Goal: Transaction & Acquisition: Register for event/course

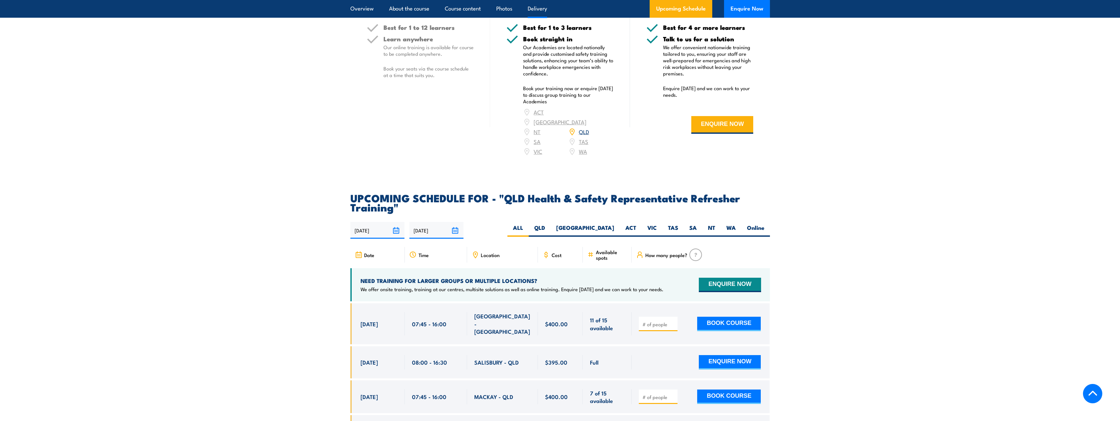
scroll to position [1016, 0]
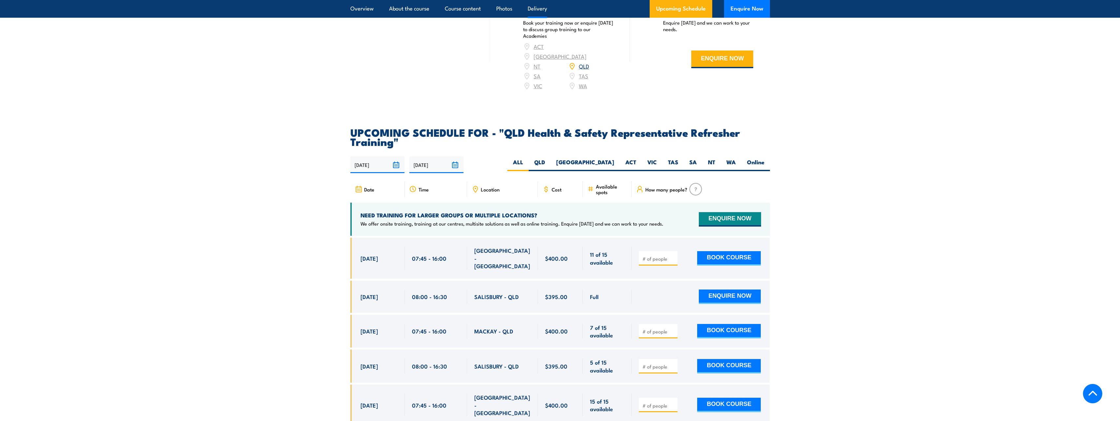
drag, startPoint x: 728, startPoint y: 325, endPoint x: 727, endPoint y: 353, distance: 27.9
click at [727, 353] on div "$400.00" at bounding box center [560, 428] width 420 height 380
click at [649, 328] on input "number" at bounding box center [658, 331] width 33 height 7
type input "1"
click at [738, 326] on button "BOOK COURSE" at bounding box center [729, 331] width 64 height 14
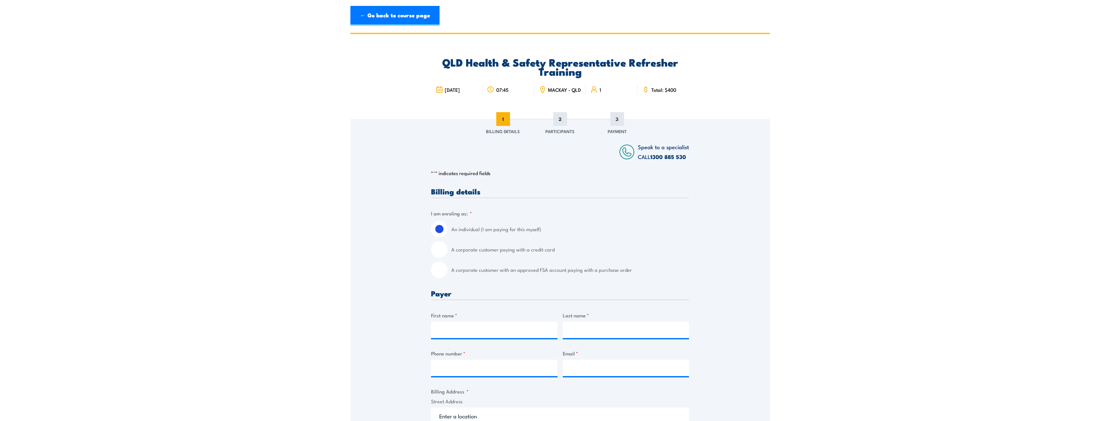
click at [439, 275] on input "A corporate customer with an approved FSA account paying with a purchase order" at bounding box center [439, 270] width 16 height 16
radio input "true"
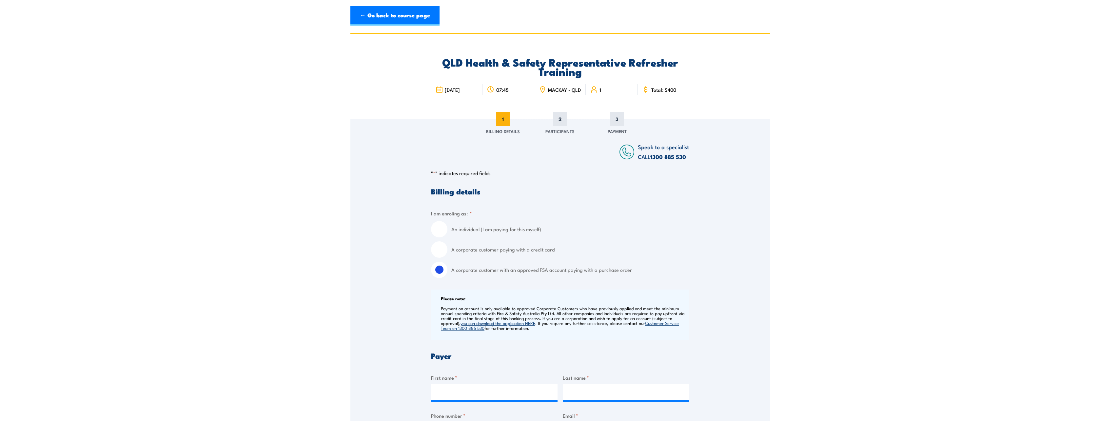
click at [439, 275] on input "A corporate customer with an approved FSA account paying with a purchase order" at bounding box center [439, 270] width 16 height 16
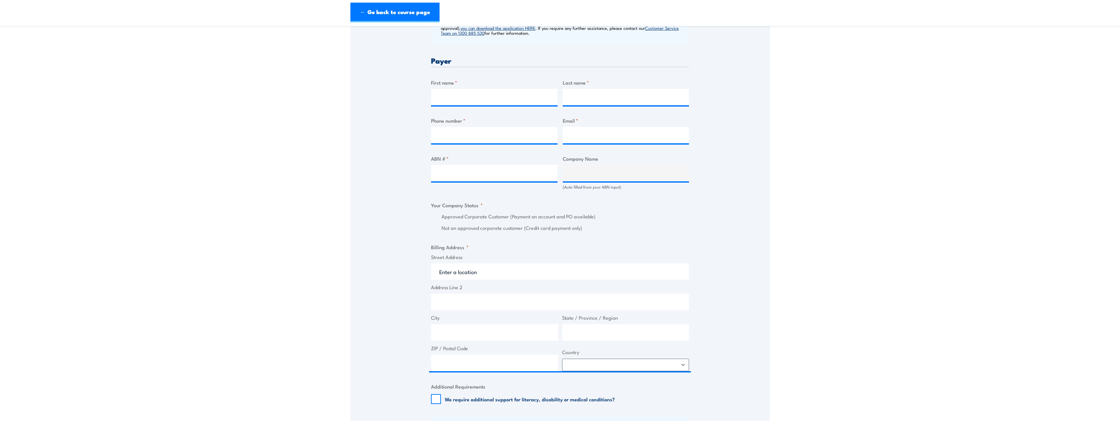
scroll to position [197, 0]
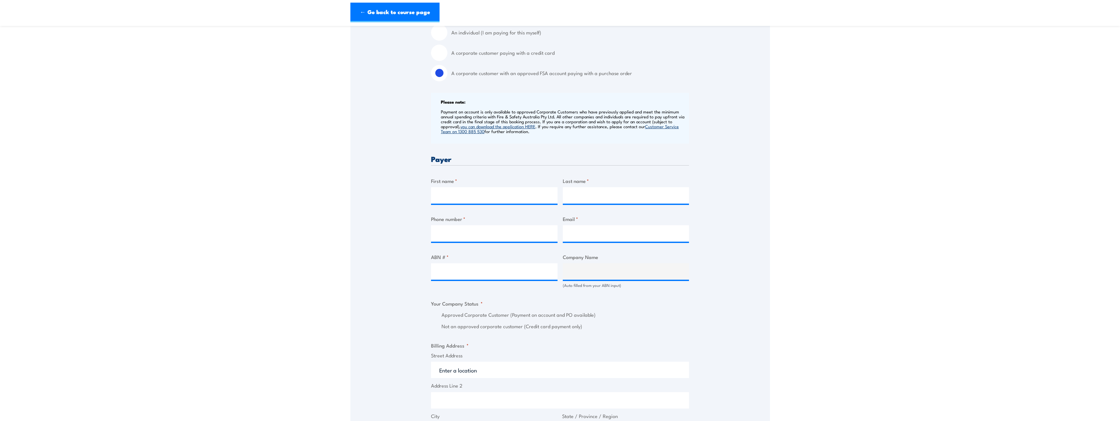
click at [644, 266] on div "Company Name (Auto filled from your ABN input)" at bounding box center [626, 270] width 127 height 35
click at [521, 199] on input "First name *" at bounding box center [494, 195] width 127 height 16
type input "Maxine"
type input "Hay"
type input "0418778013"
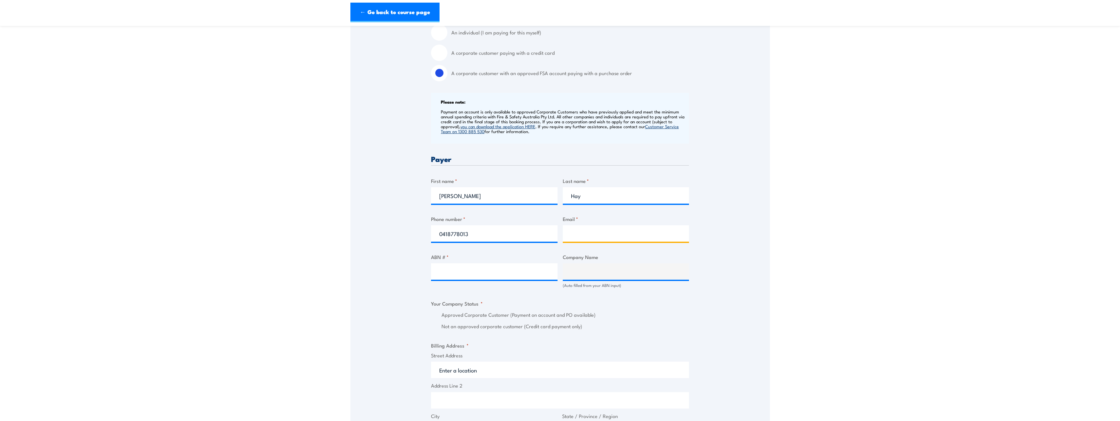
type input "maxine.hay@qsl.com.au"
drag, startPoint x: 496, startPoint y: 237, endPoint x: 424, endPoint y: 246, distance: 72.3
click at [424, 246] on div "Speak to a specialist CALL 1300 885 530 CALL 1300 885 530 " * " indicates requi…" at bounding box center [560, 391] width 420 height 938
type input "0749674601"
click at [418, 265] on div "Speak to a specialist CALL 1300 885 530 CALL 1300 885 530 " * " indicates requi…" at bounding box center [560, 391] width 420 height 938
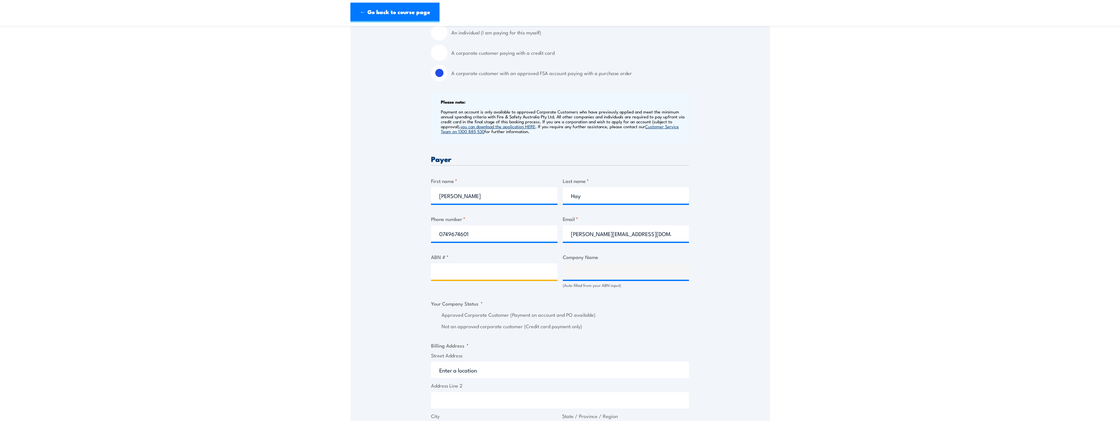
click at [441, 268] on input "ABN # *" at bounding box center [494, 271] width 127 height 16
type input "76-090-152211"
type input "QUEENSLAND SUGAR LIMITED"
radio input "true"
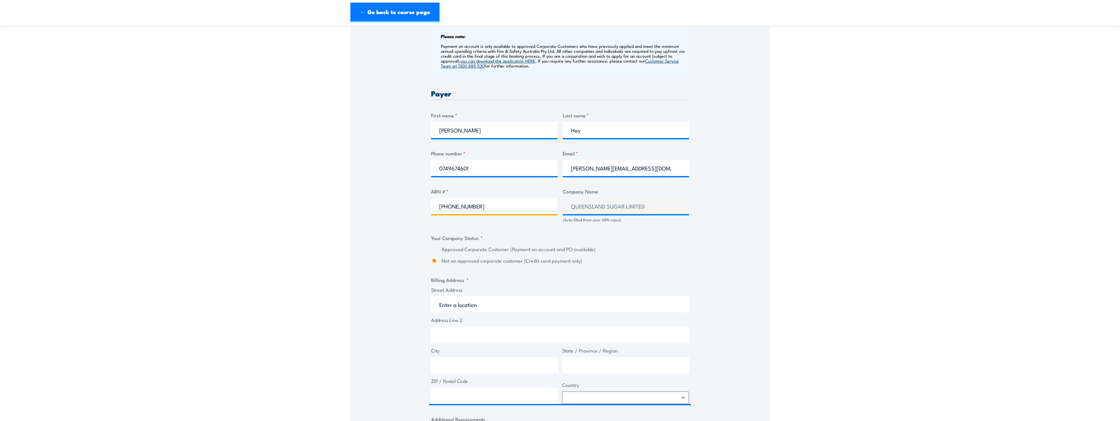
scroll to position [295, 0]
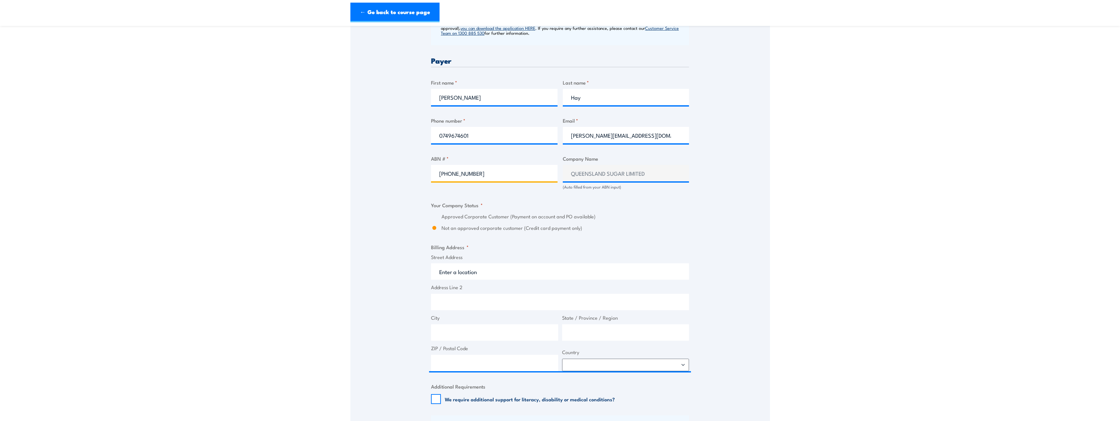
type input "76-090-152211"
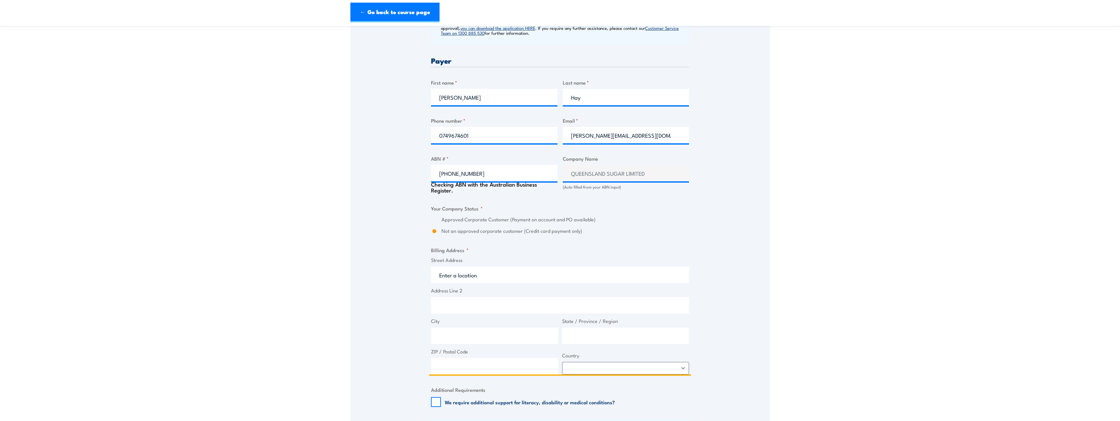
click at [477, 278] on input "Street Address" at bounding box center [560, 274] width 258 height 16
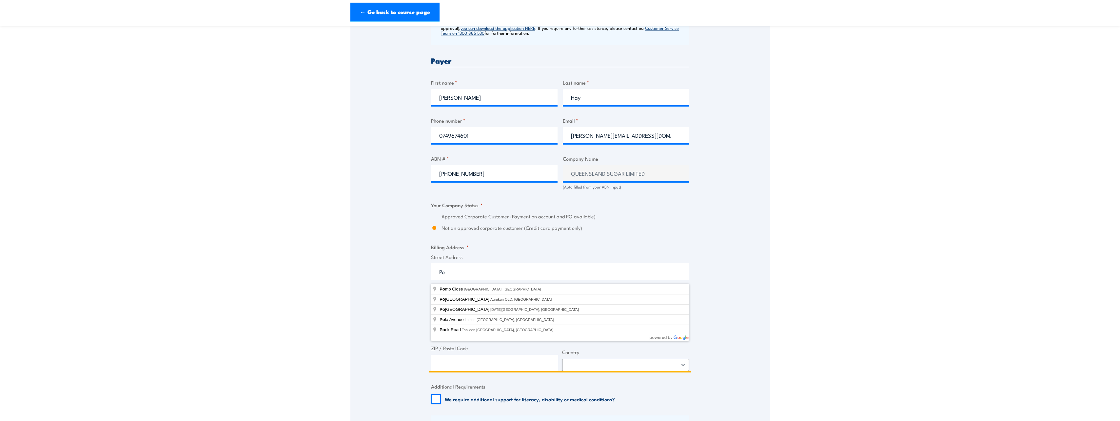
type input "P"
type input "L"
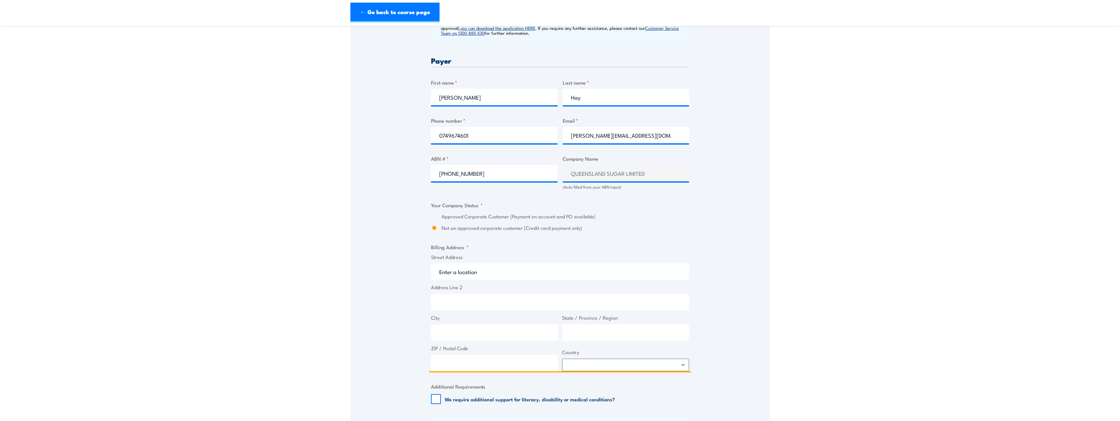
type input "L"
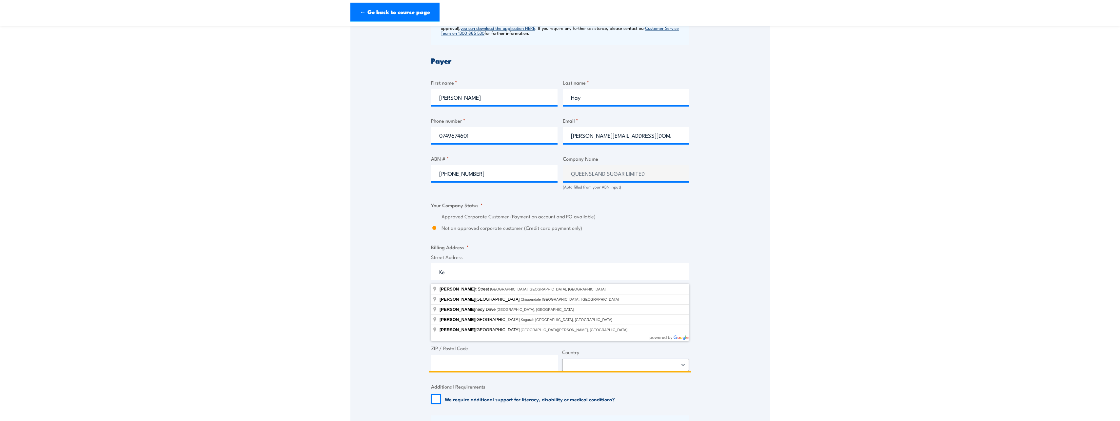
type input "K"
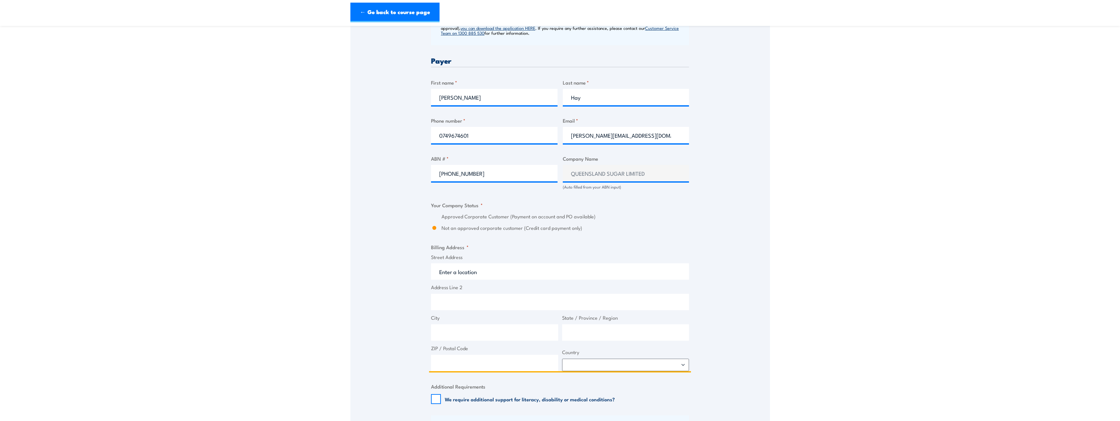
type input "L"
click at [480, 276] on input "Ken White" at bounding box center [560, 271] width 258 height 16
type input "Ken White Ave, Mackay Harbour QLD, Australia"
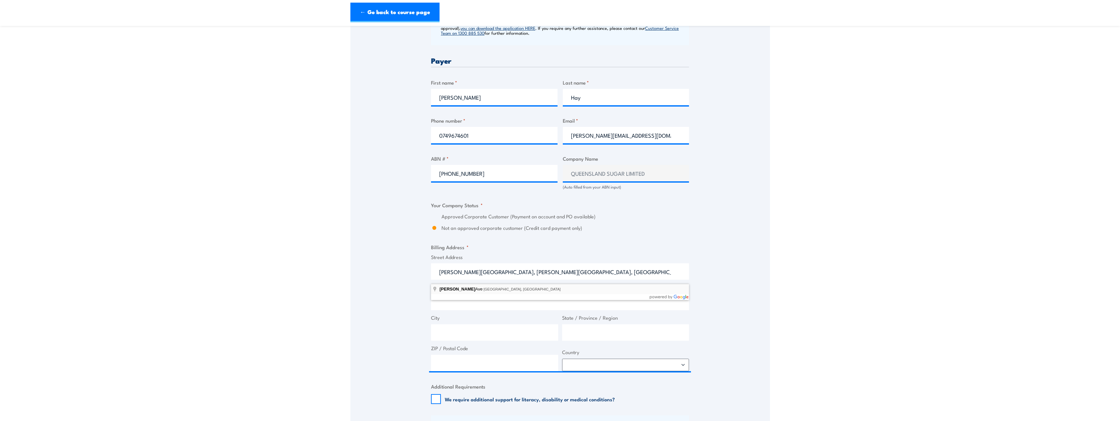
type input "Ken White Ave"
type input "Mackay Harbour"
type input "[GEOGRAPHIC_DATA]"
type input "4740"
select select "Australia"
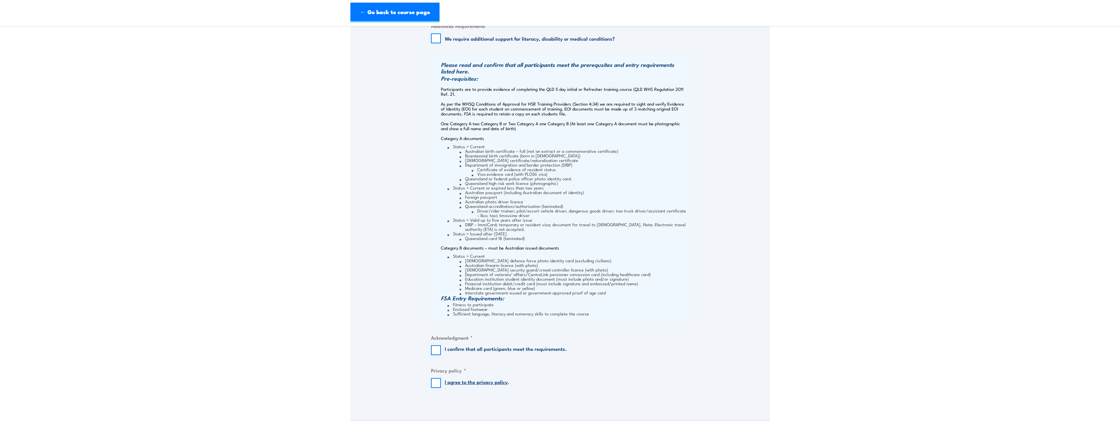
scroll to position [688, 0]
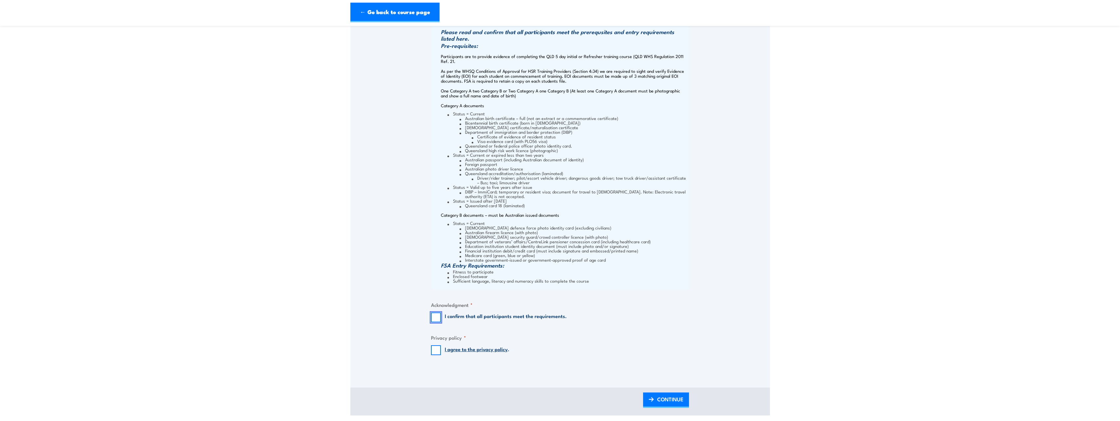
click at [439, 321] on input "I confirm that all participants meet the requirements." at bounding box center [436, 317] width 10 height 10
checkbox input "true"
click at [438, 354] on input "I agree to the privacy policy ." at bounding box center [436, 350] width 10 height 10
checkbox input "true"
drag, startPoint x: 683, startPoint y: 403, endPoint x: 683, endPoint y: 396, distance: 7.6
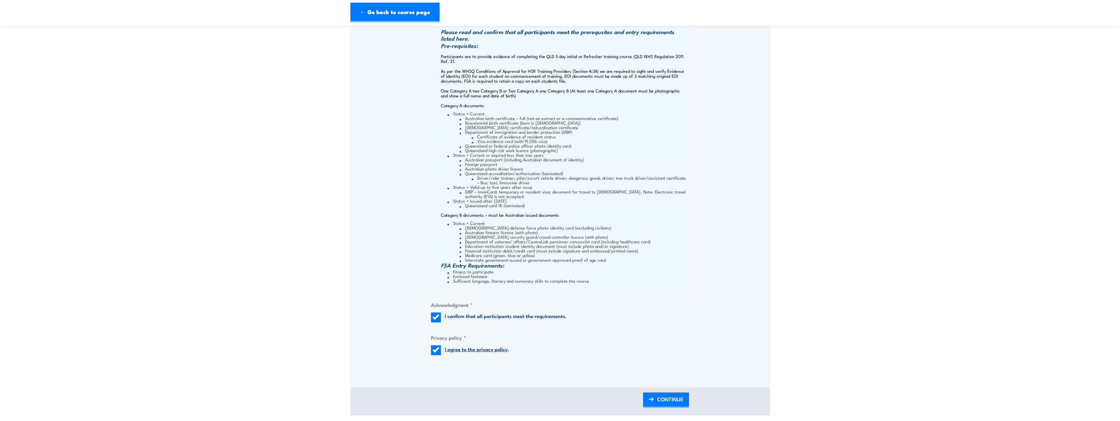
click at [683, 403] on span "CONTINUE" at bounding box center [670, 398] width 26 height 17
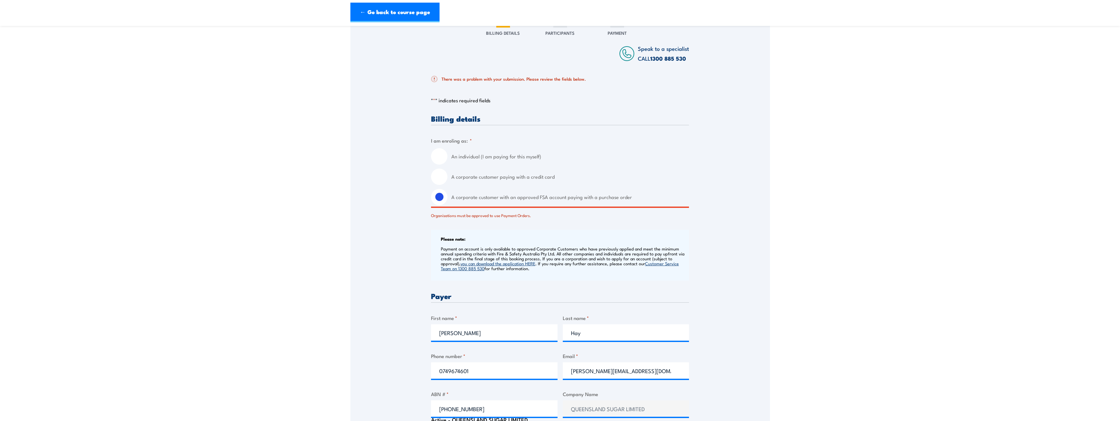
scroll to position [131, 0]
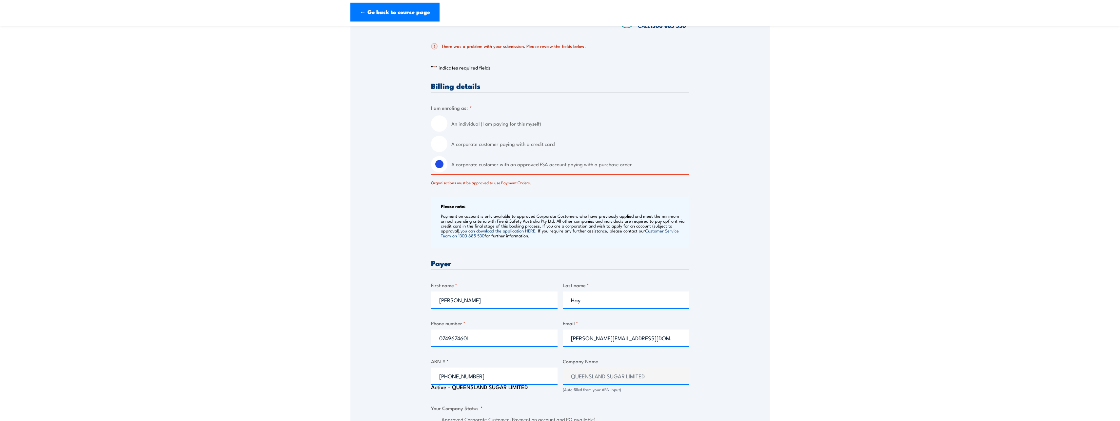
click at [439, 148] on input "A corporate customer paying with a credit card" at bounding box center [439, 144] width 16 height 16
radio input "true"
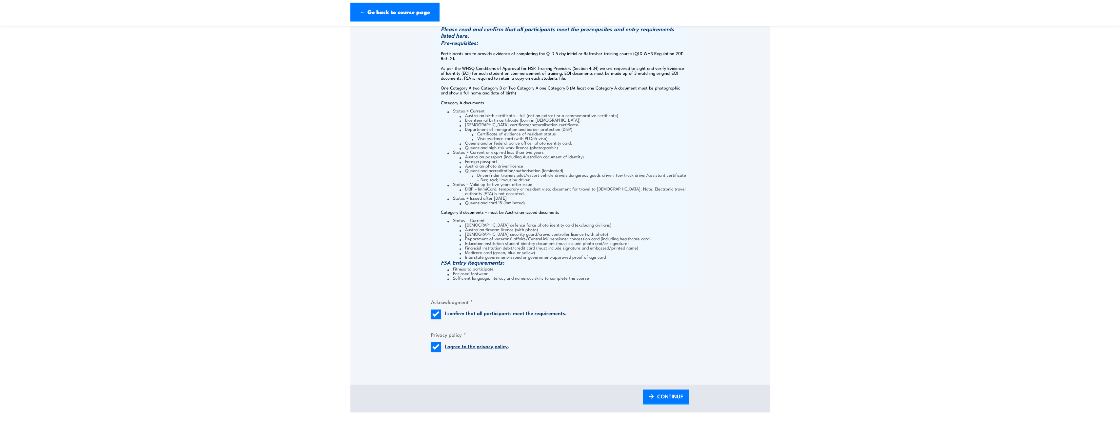
scroll to position [721, 0]
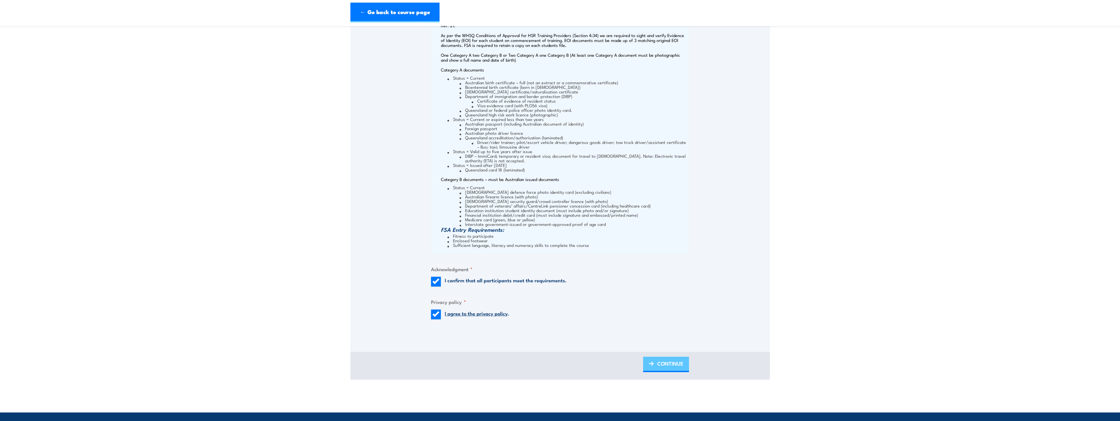
click at [656, 365] on link "CONTINUE" at bounding box center [666, 364] width 46 height 15
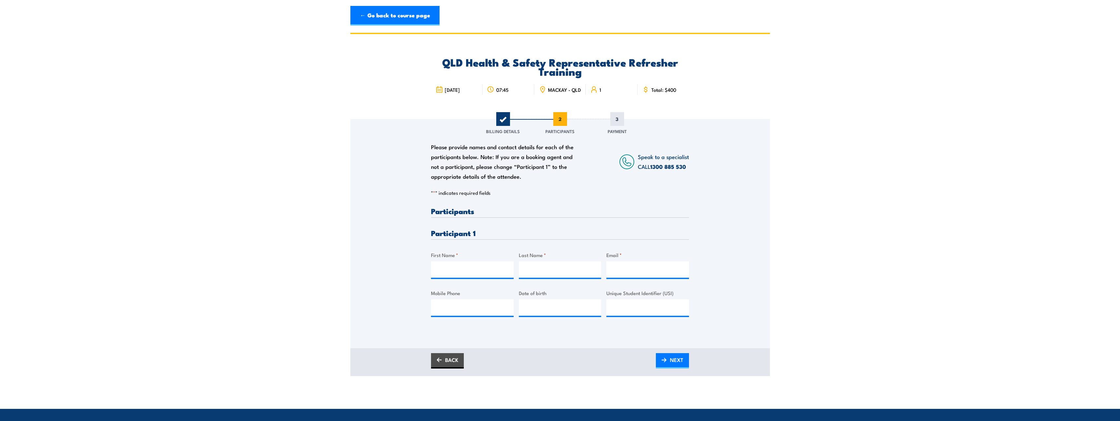
scroll to position [0, 0]
click at [452, 268] on input "First Name *" at bounding box center [472, 269] width 83 height 16
type input "t"
type input "Troy"
type input "Taylor"
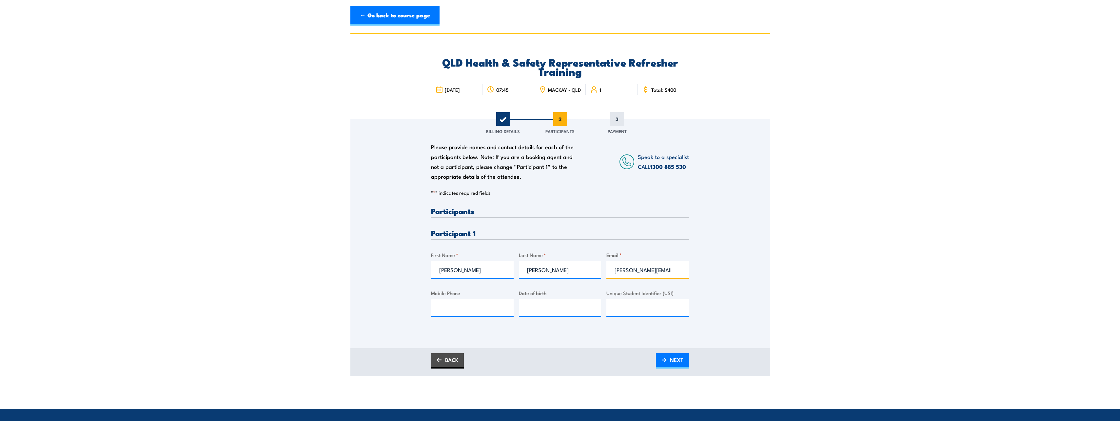
scroll to position [0, 0]
type input "troy.taylor@qsl.com.au"
click at [456, 309] on input "Mobile Phone" at bounding box center [472, 307] width 83 height 16
click at [617, 313] on input "Unique Student Identifier (USI)" at bounding box center [647, 307] width 83 height 16
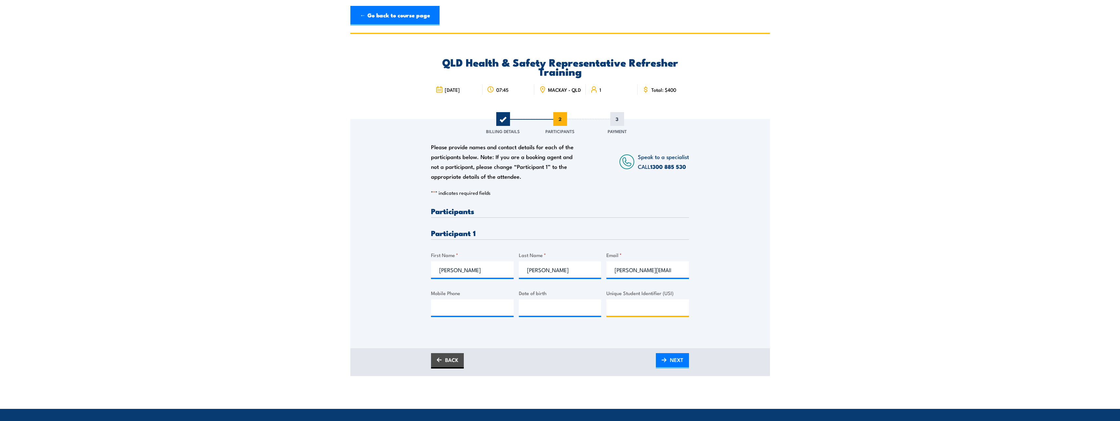
paste input "SACZ4XDT7U"
type input "SACZ4XDT7U"
click at [471, 312] on input "Mobile Phone" at bounding box center [472, 307] width 83 height 16
click at [570, 330] on div "Please provide names and contact details for each of the participants below. No…" at bounding box center [560, 268] width 258 height 123
click at [459, 306] on input "Mobile Phone" at bounding box center [472, 307] width 83 height 16
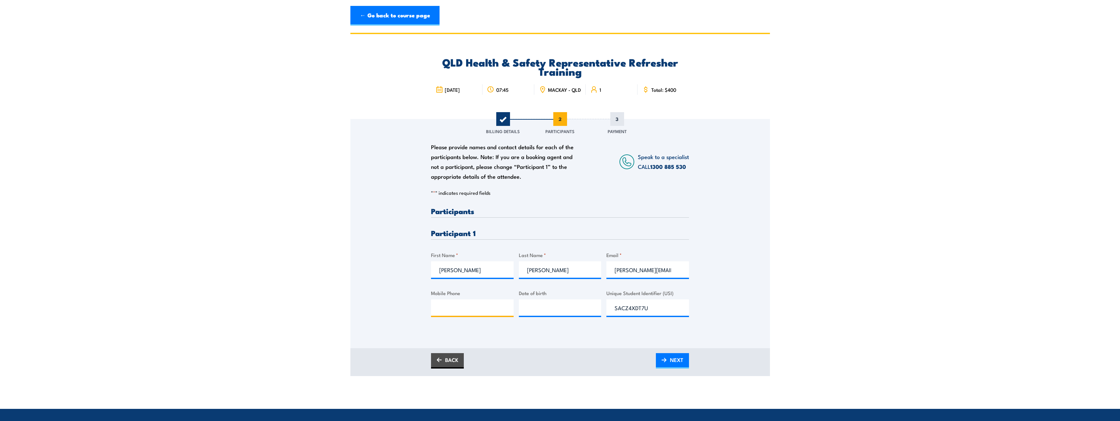
paste input "0416 198 369"
type input "0416 198 369"
type input "__/__/____"
click at [550, 307] on input "__/__/____" at bounding box center [560, 307] width 83 height 16
click at [675, 407] on body "← Go back to course page QLD Health & Safety Representative Refresher Training …" at bounding box center [560, 243] width 1120 height 421
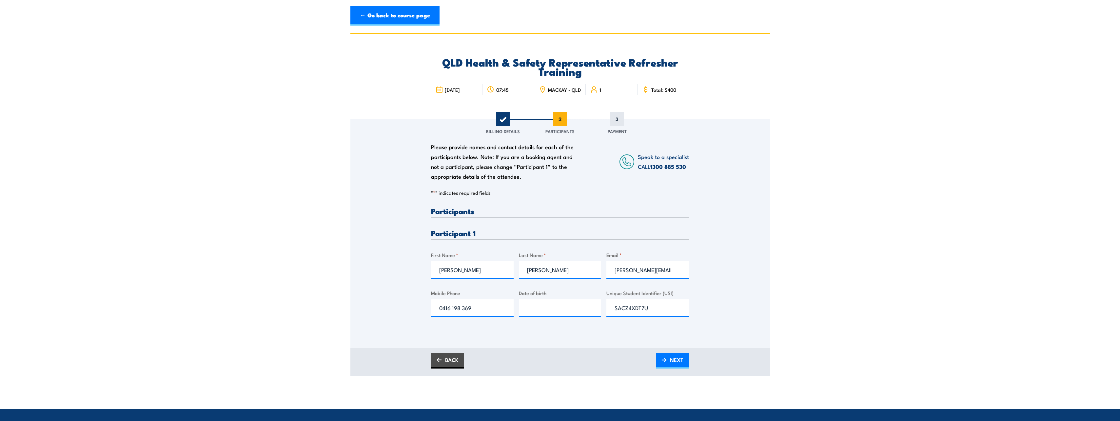
click at [663, 407] on body "← Go back to course page QLD Health & Safety Representative Refresher Training …" at bounding box center [560, 243] width 1120 height 421
click at [751, 364] on div "BACK NEXT" at bounding box center [560, 362] width 420 height 28
click at [544, 308] on input "__/__/____" at bounding box center [560, 307] width 83 height 16
paste input "29/05/1988"
type input "29/05/1988"
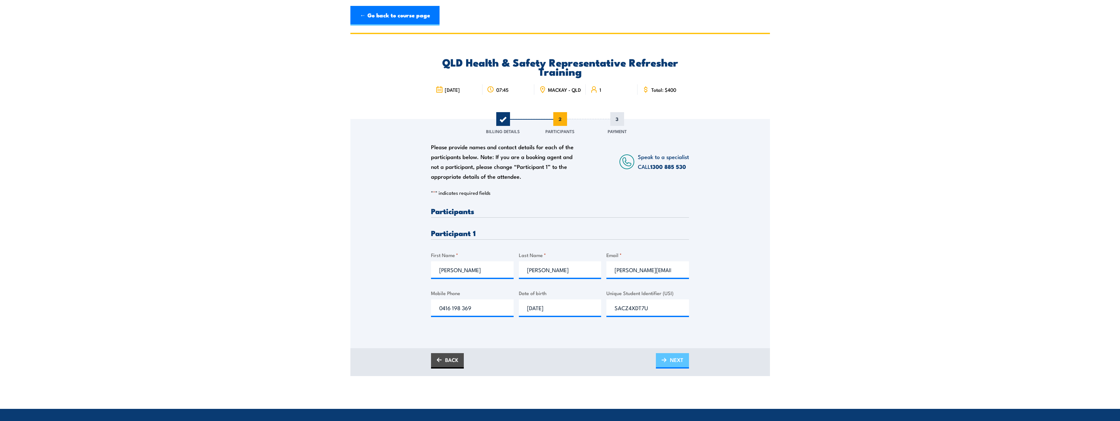
click at [667, 368] on link "NEXT" at bounding box center [672, 360] width 33 height 15
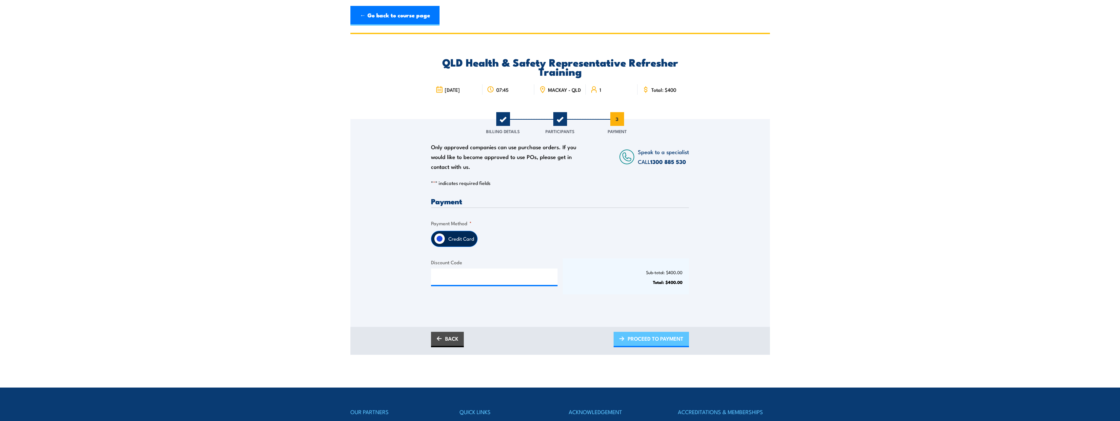
click at [661, 345] on span "PROCEED TO PAYMENT" at bounding box center [656, 338] width 56 height 17
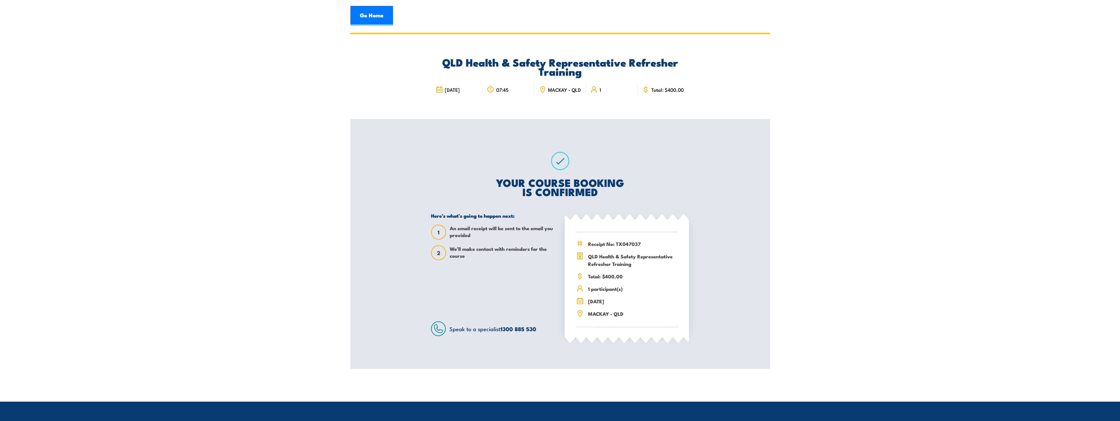
click at [362, 107] on div "QLD Health & Safety Representative Refresher Training 19 September 2025 07:45 M…" at bounding box center [560, 76] width 420 height 85
